Goal: Transaction & Acquisition: Purchase product/service

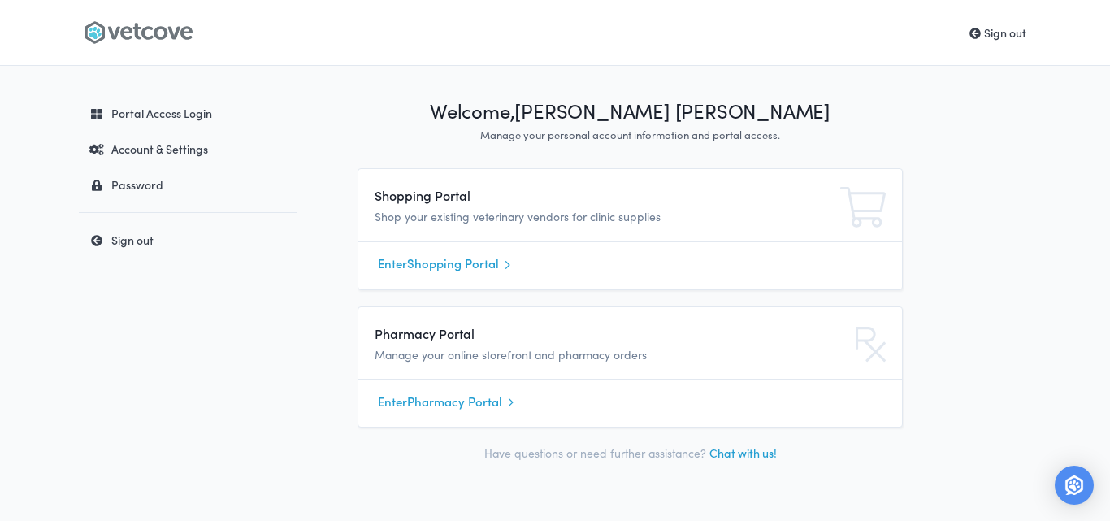
click at [402, 270] on link "Enter Shopping Portal" at bounding box center [630, 264] width 504 height 24
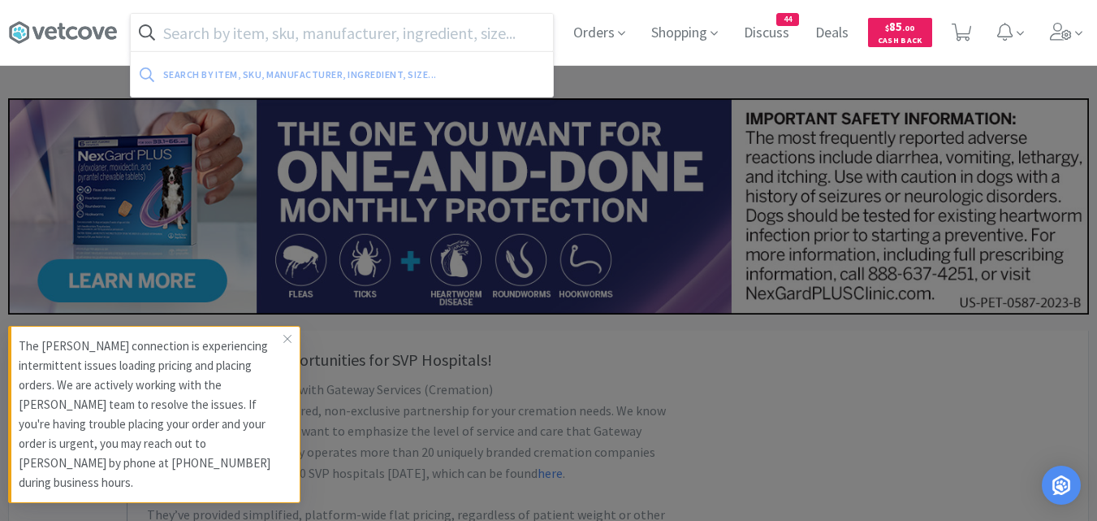
click at [352, 40] on input "text" at bounding box center [342, 32] width 422 height 37
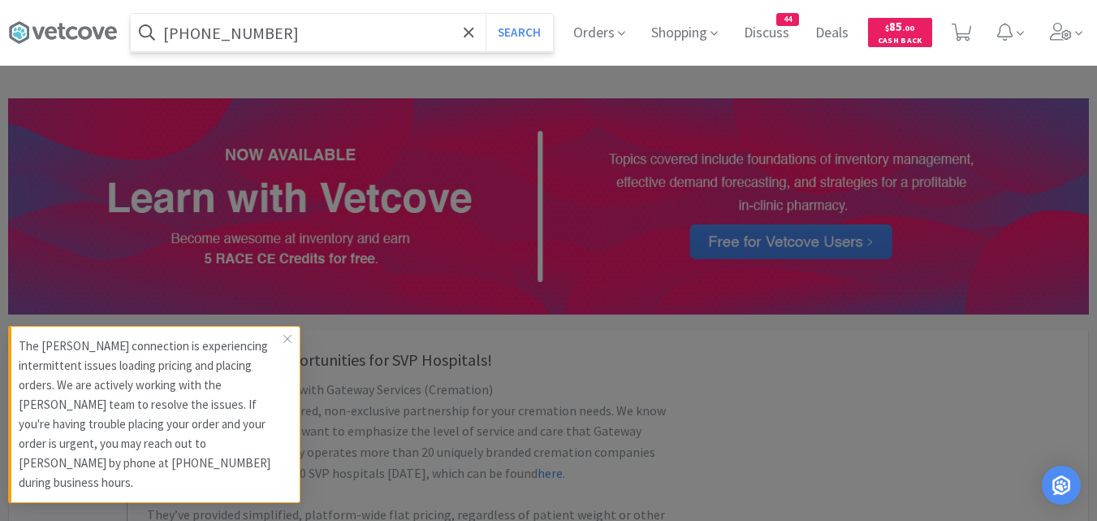
type input "[PHONE_NUMBER]"
click at [486, 14] on button "Search" at bounding box center [519, 32] width 67 height 37
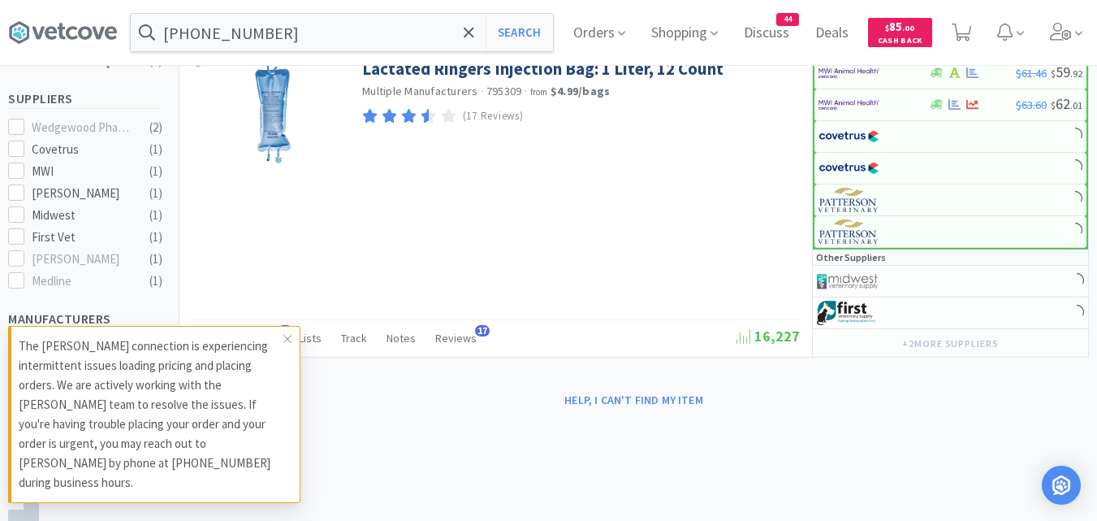
scroll to position [643, 0]
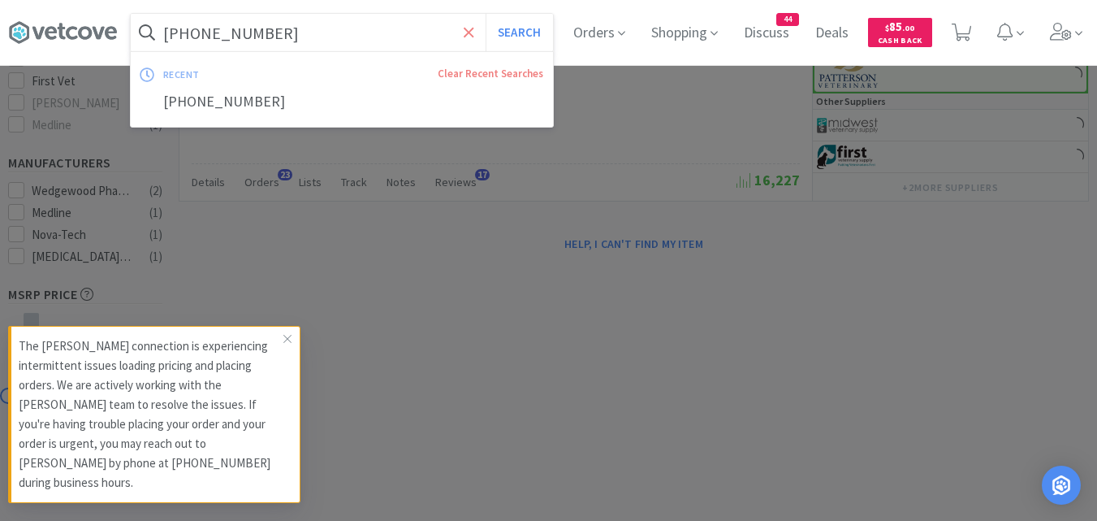
click at [474, 28] on icon at bounding box center [469, 32] width 11 height 16
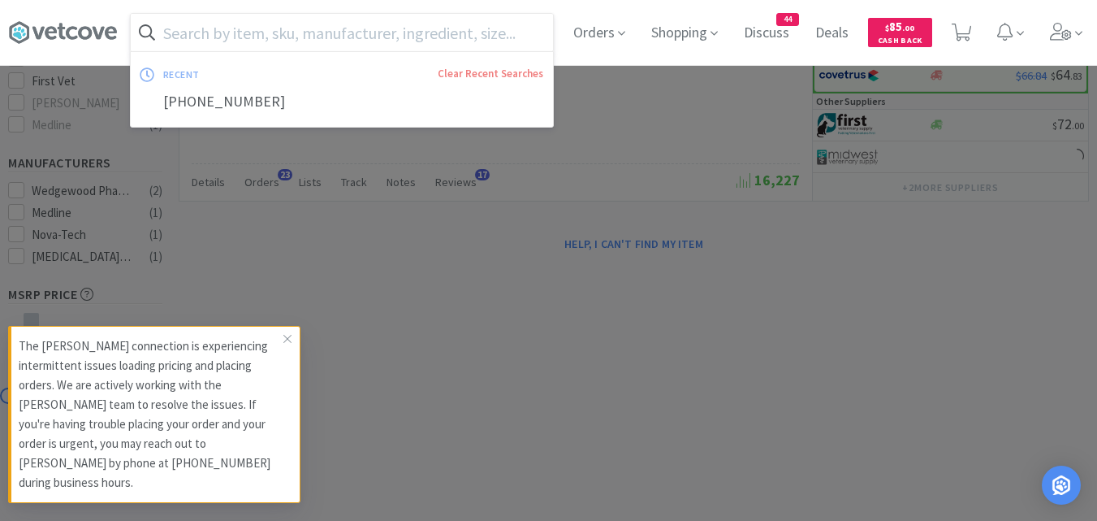
type input "a"
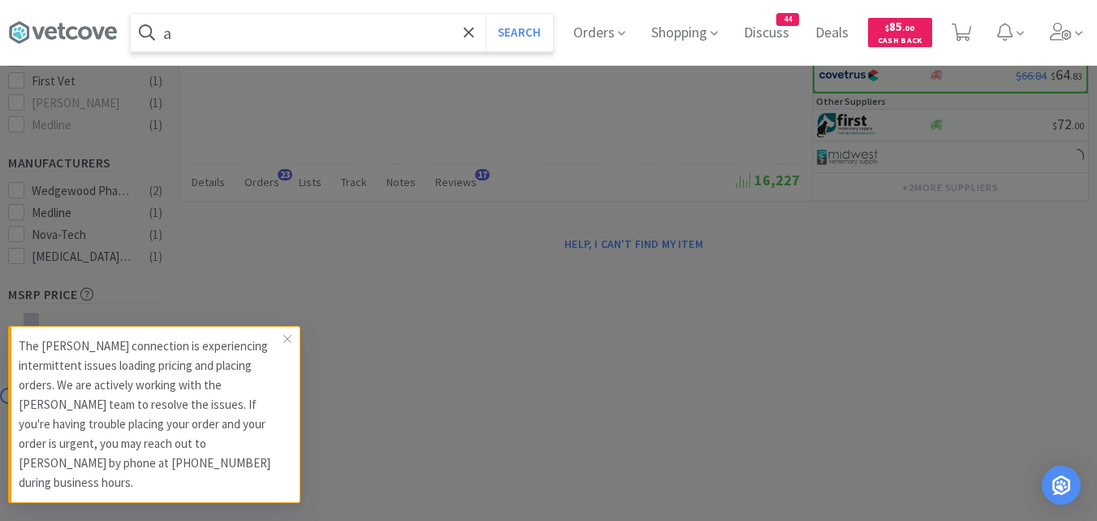
select select "1"
type input "amd-tq21032501069"
click at [486, 14] on button "Search" at bounding box center [519, 32] width 67 height 37
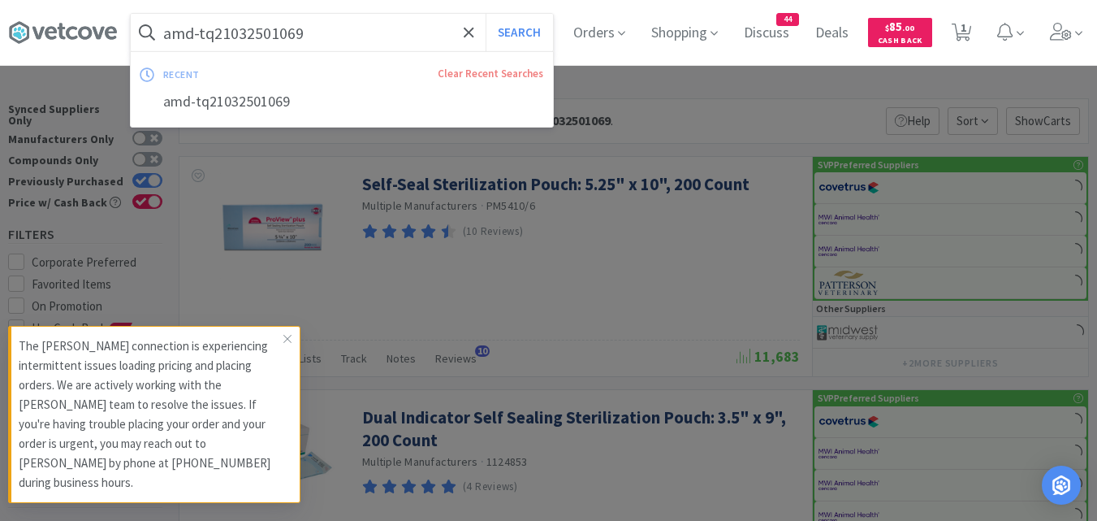
click at [440, 42] on input "amd-tq21032501069" at bounding box center [342, 32] width 422 height 37
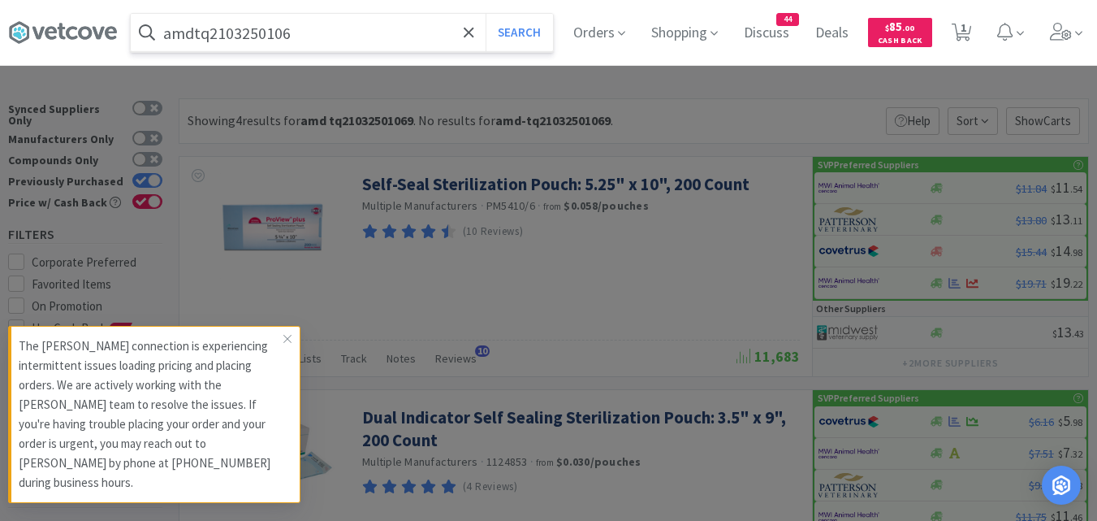
type input "amdtq2103250106"
click at [486, 14] on button "Search" at bounding box center [519, 32] width 67 height 37
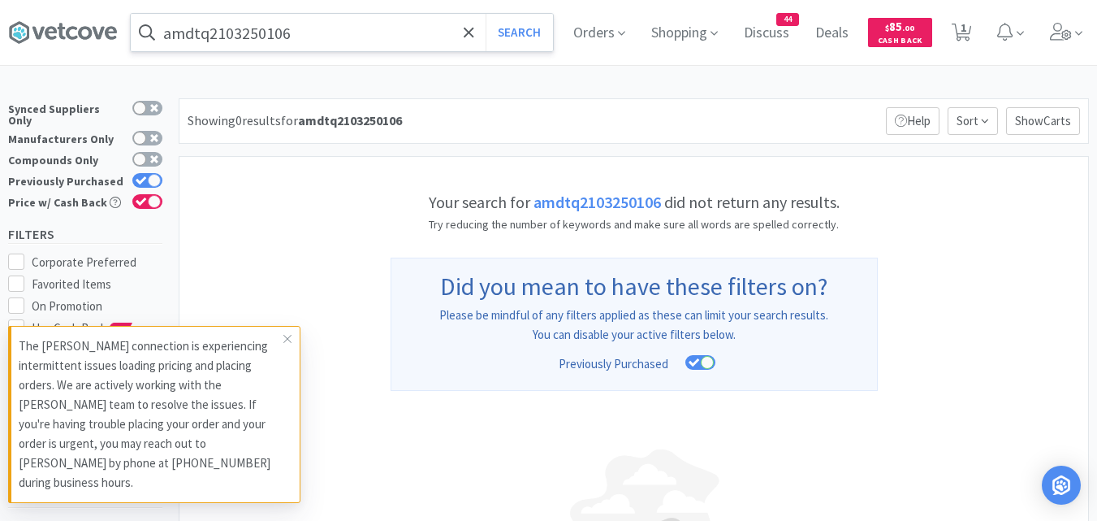
click at [366, 32] on input "amdtq2103250106" at bounding box center [342, 32] width 422 height 37
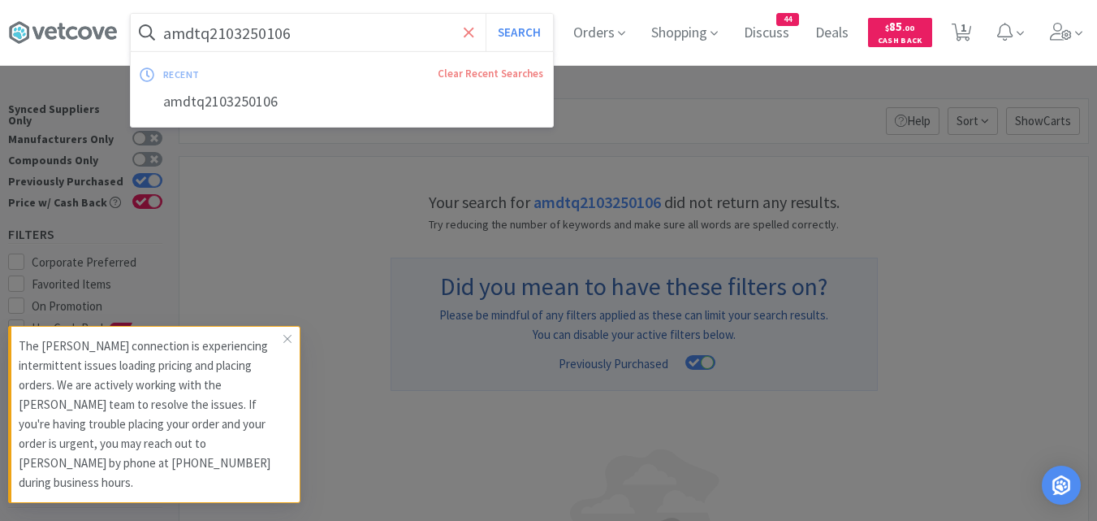
click at [474, 37] on icon at bounding box center [469, 32] width 11 height 16
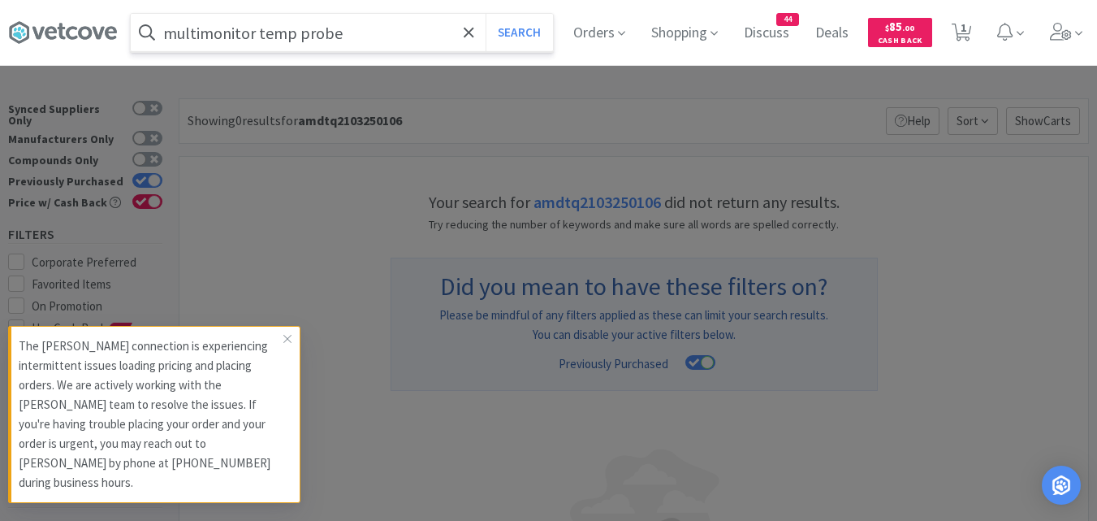
type input "multimonitor temp probe"
click at [486, 14] on button "Search" at bounding box center [519, 32] width 67 height 37
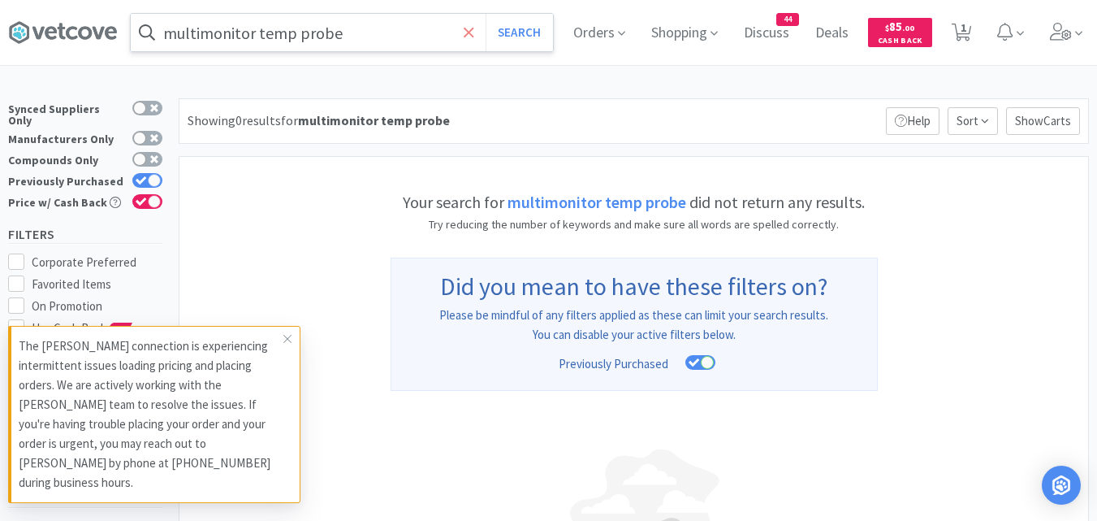
click at [478, 32] on span at bounding box center [469, 32] width 19 height 34
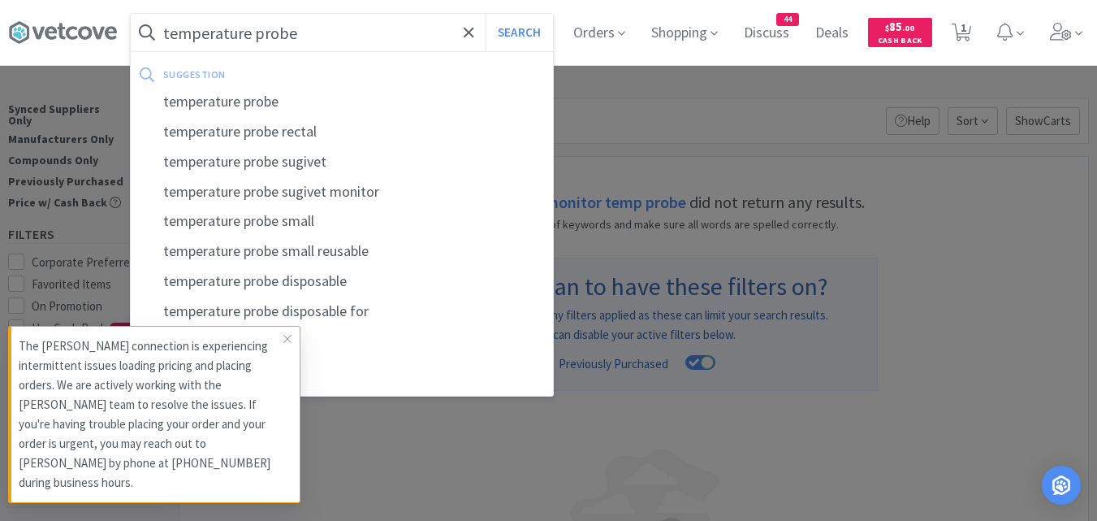
type input "temperature probe"
click at [486, 14] on button "Search" at bounding box center [519, 32] width 67 height 37
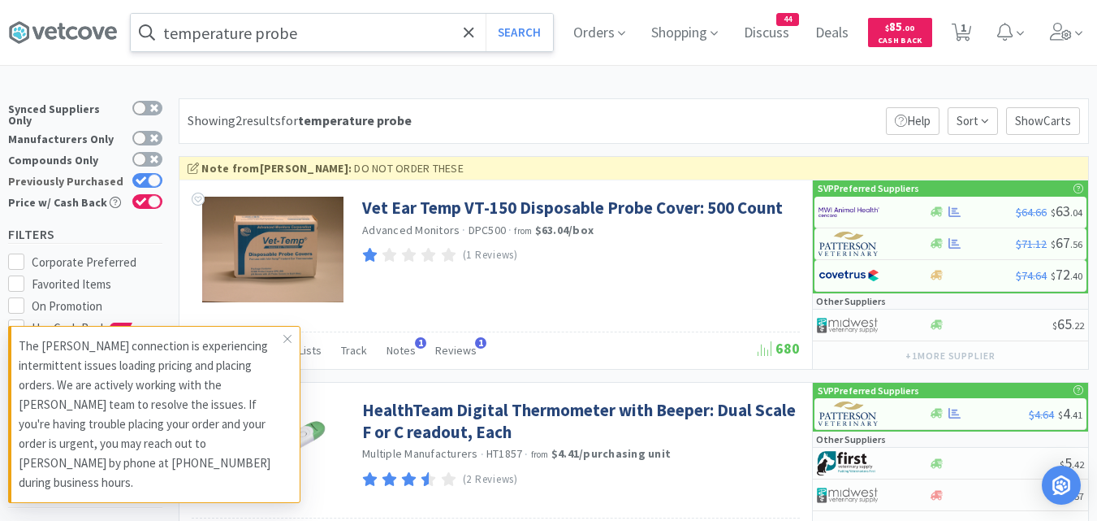
click at [147, 174] on div at bounding box center [147, 180] width 30 height 15
checkbox input "false"
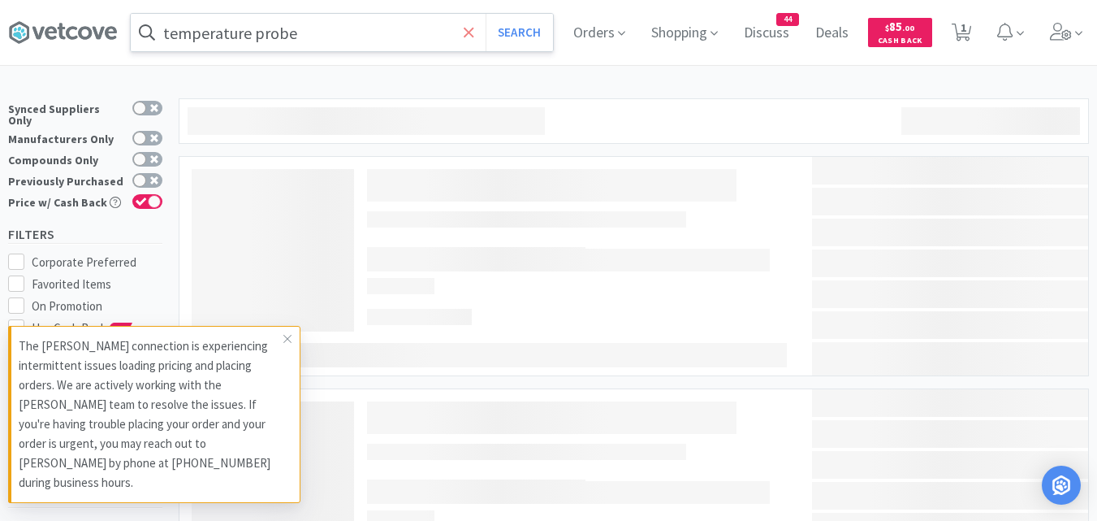
click at [474, 30] on icon at bounding box center [469, 32] width 11 height 16
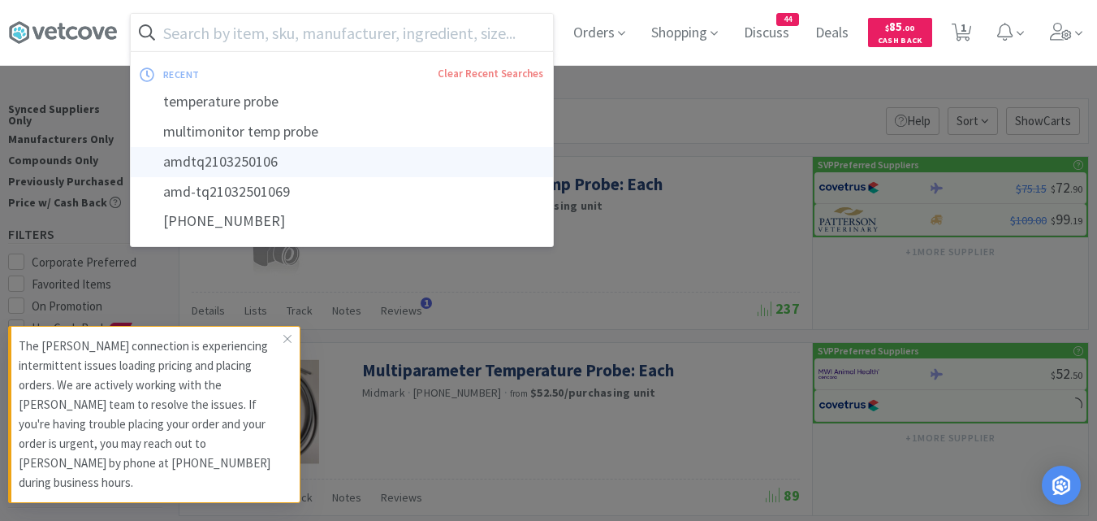
click at [251, 165] on div "amdtq2103250106" at bounding box center [342, 162] width 422 height 30
type input "amdtq2103250106"
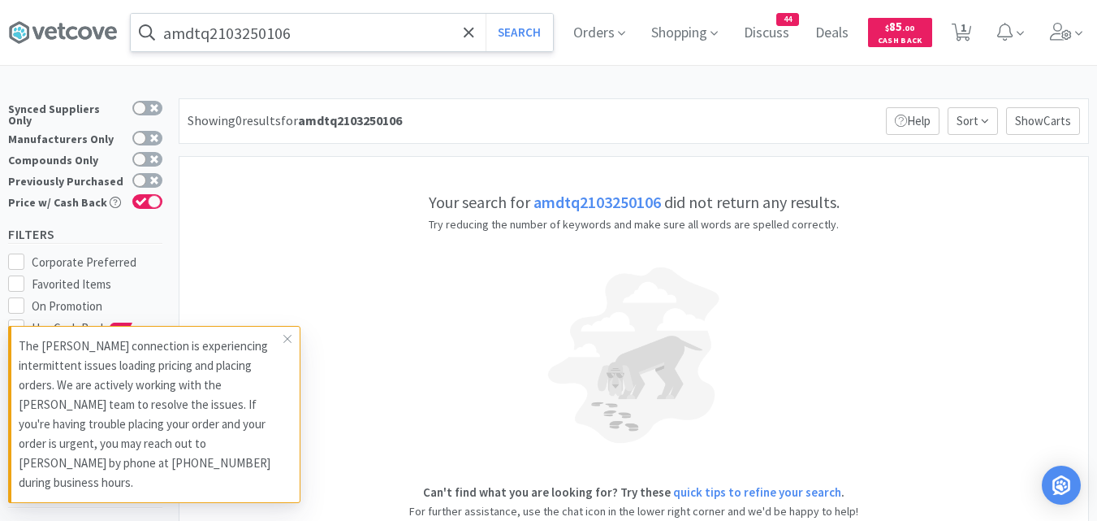
click at [478, 28] on span at bounding box center [469, 32] width 19 height 34
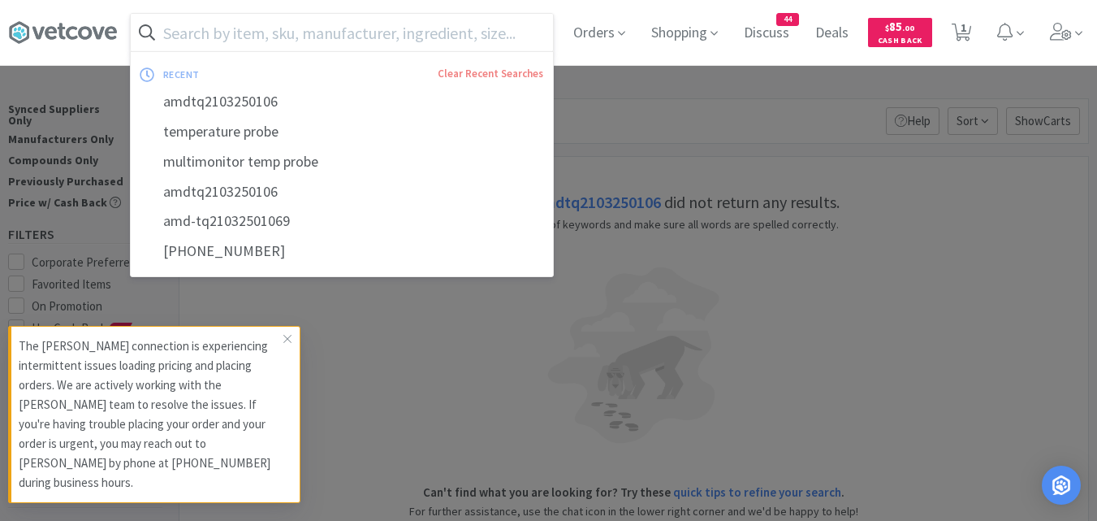
click at [397, 37] on input "text" at bounding box center [342, 32] width 422 height 37
click at [243, 223] on div "amd-tq21032501069" at bounding box center [342, 221] width 422 height 30
type input "amd-tq21032501069"
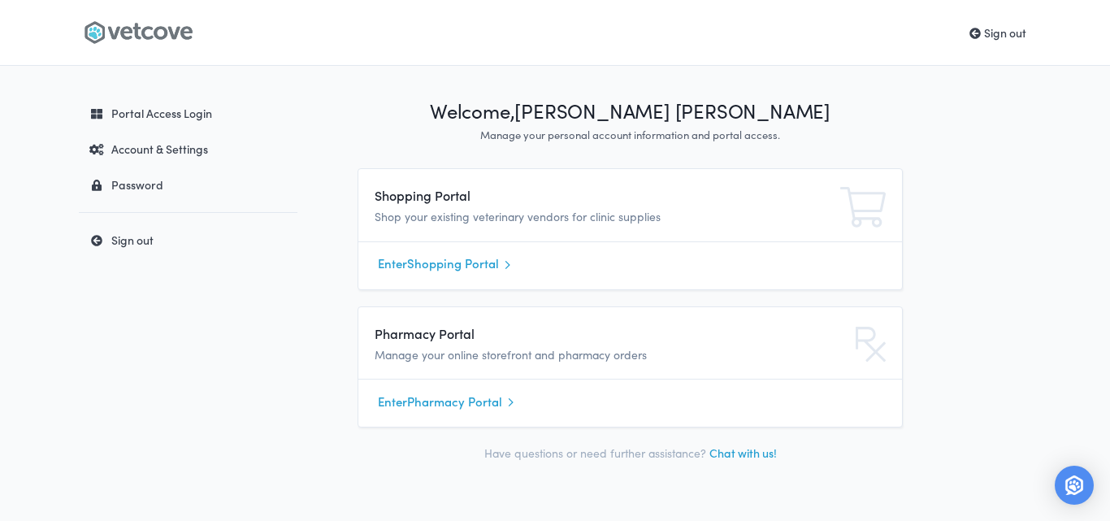
drag, startPoint x: 485, startPoint y: 264, endPoint x: 502, endPoint y: 263, distance: 17.1
click at [485, 264] on link "Enter Shopping Portal" at bounding box center [630, 264] width 504 height 24
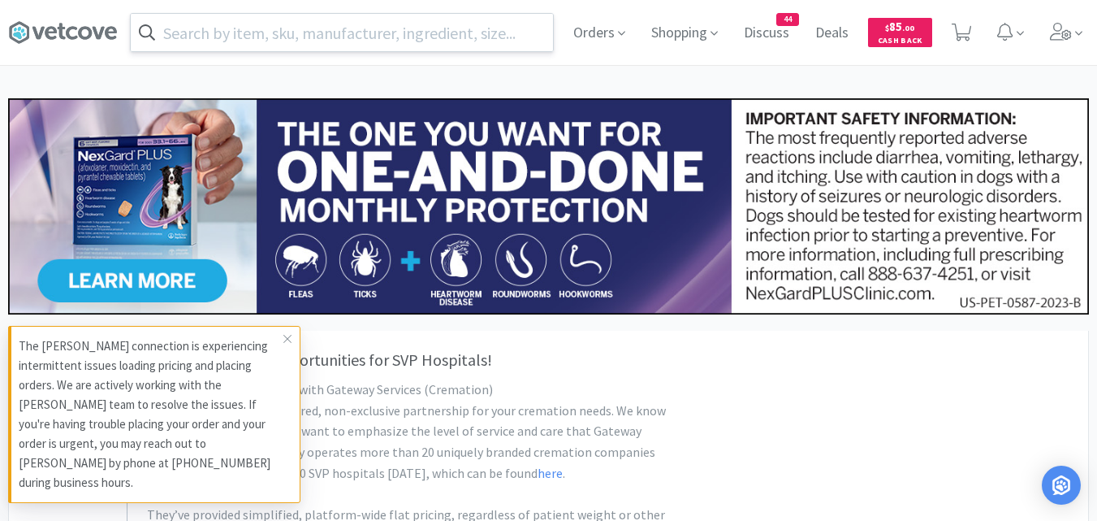
click at [270, 42] on input "text" at bounding box center [342, 32] width 422 height 37
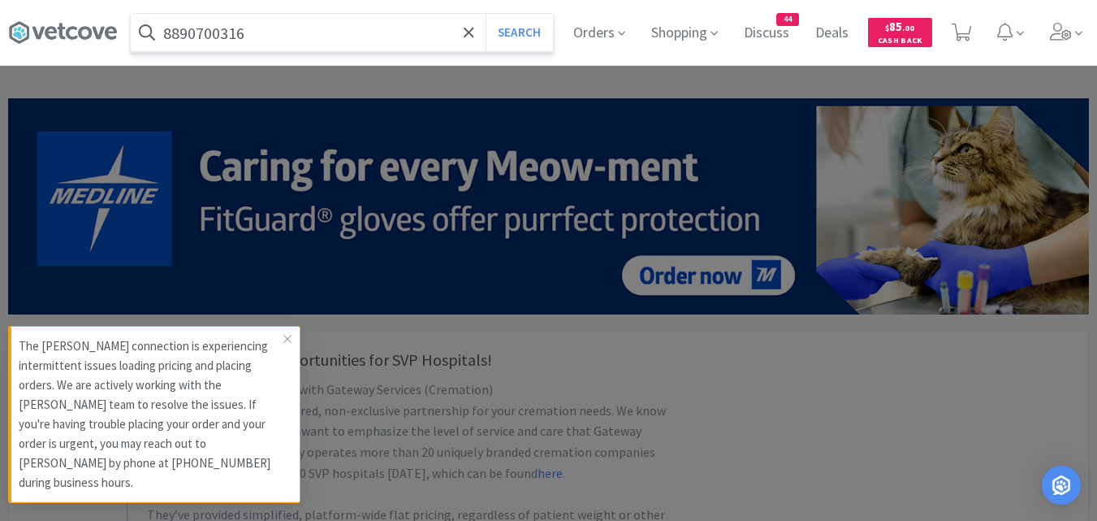
type input "8890700316"
click at [486, 14] on button "Search" at bounding box center [519, 32] width 67 height 37
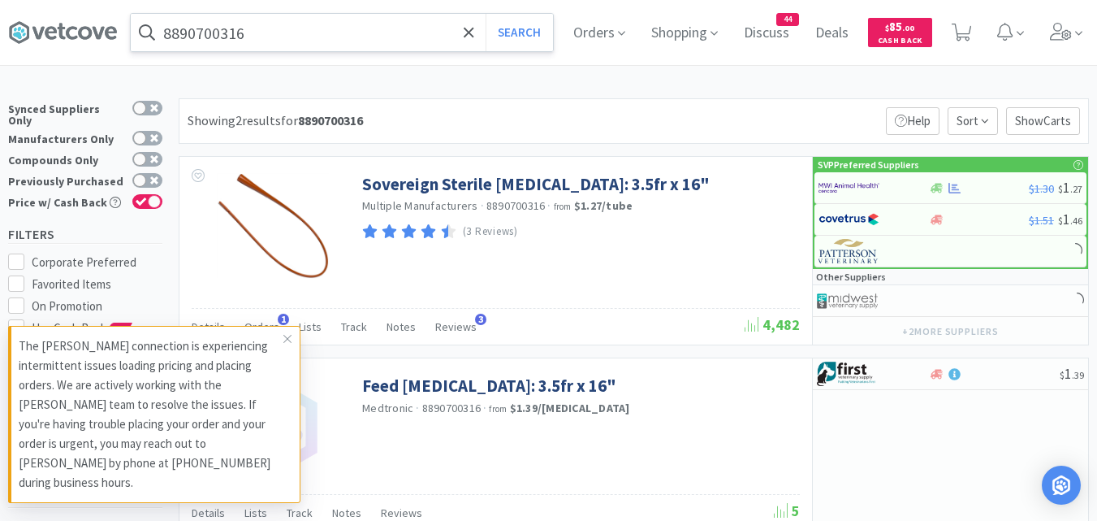
select select "1"
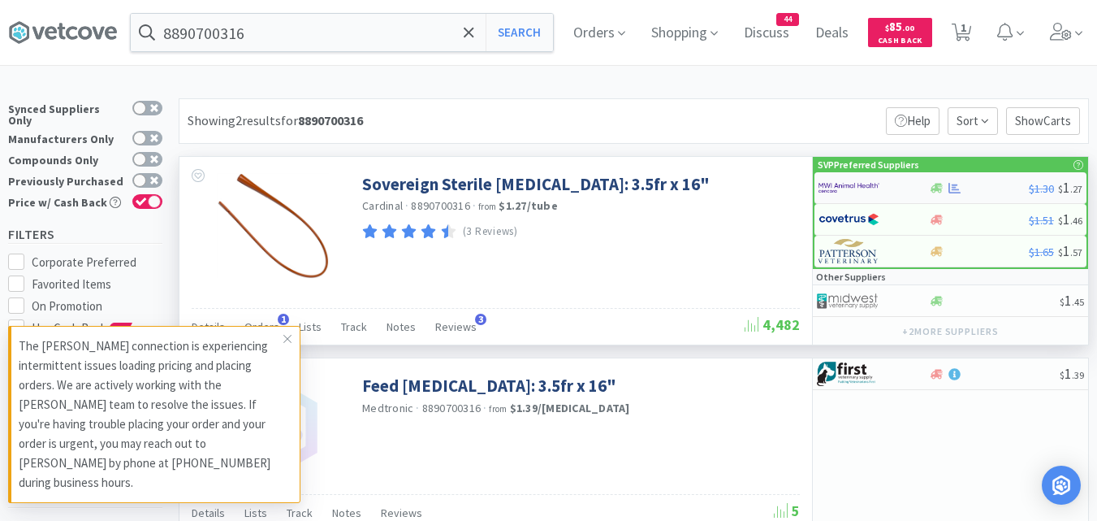
click at [928, 185] on div at bounding box center [936, 188] width 16 height 12
select select "10"
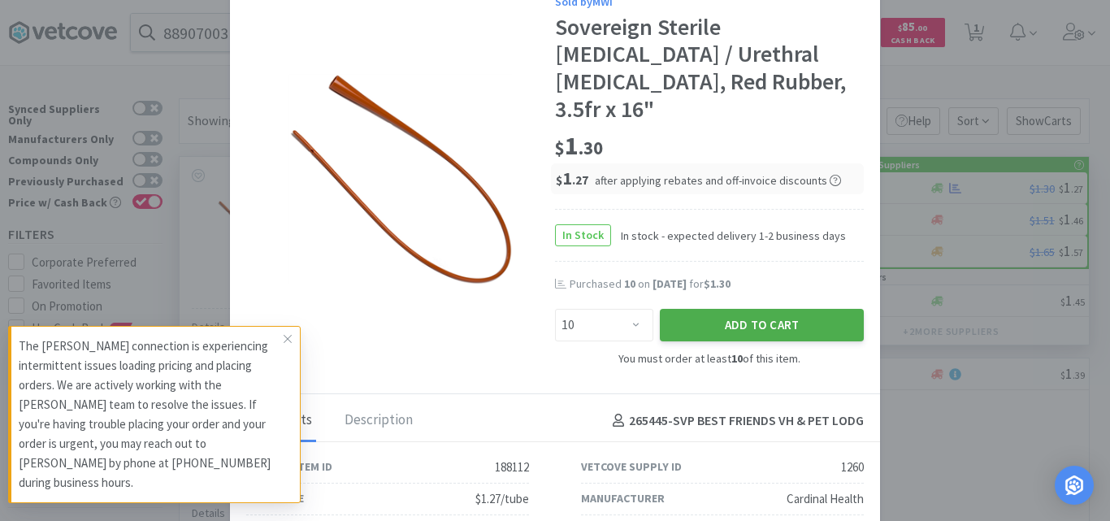
click at [759, 309] on button "Add to Cart" at bounding box center [762, 325] width 204 height 32
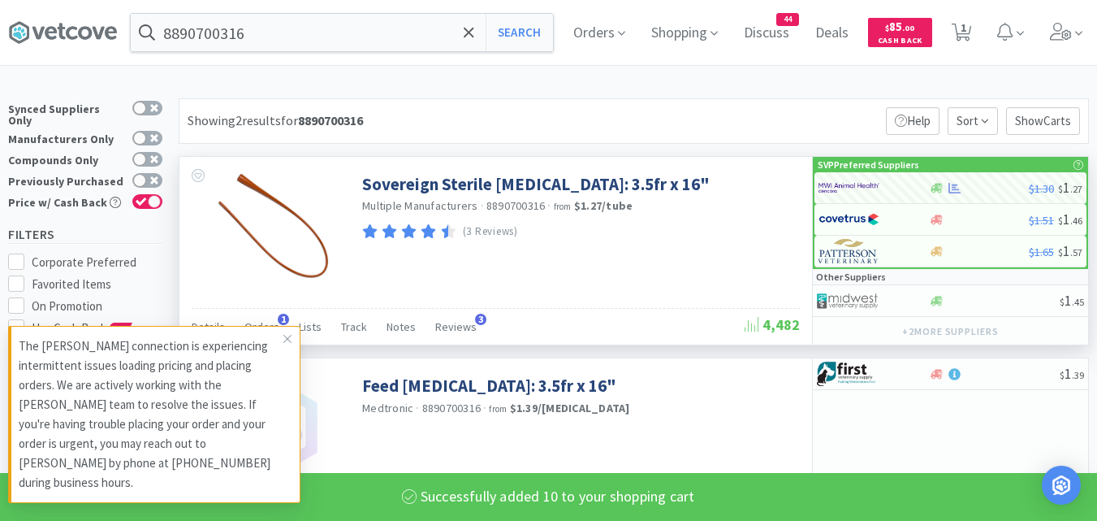
select select "10"
